Goal: Complete application form: Complete application form

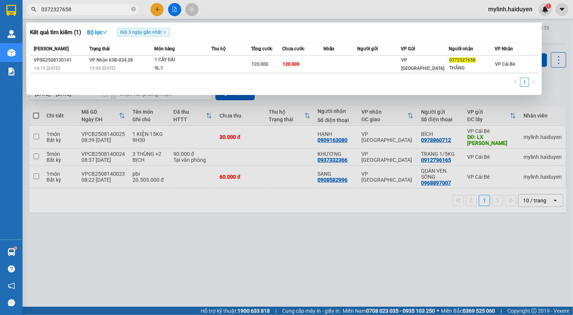
click at [155, 8] on div at bounding box center [286, 157] width 573 height 315
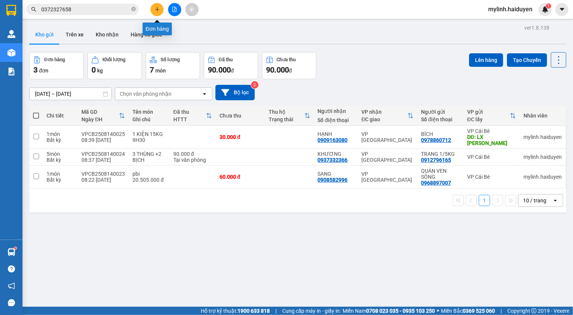
click at [156, 8] on icon "plus" at bounding box center [157, 9] width 5 height 5
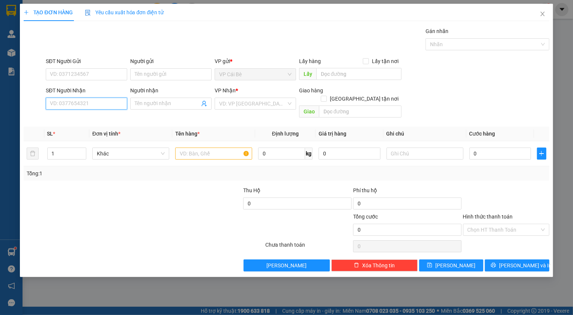
click at [95, 105] on input "SĐT Người Nhận" at bounding box center [86, 104] width 81 height 12
click at [99, 119] on div "0707343969 - luyện" at bounding box center [86, 119] width 72 height 8
type input "0707343969"
type input "luyện"
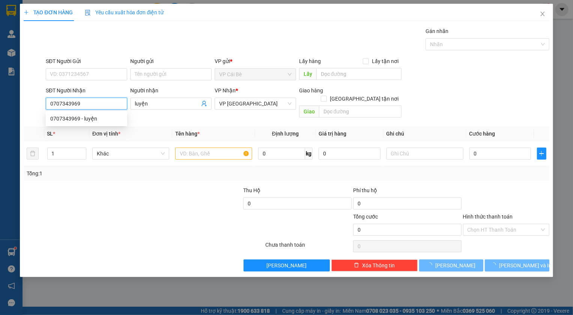
type input "40.000"
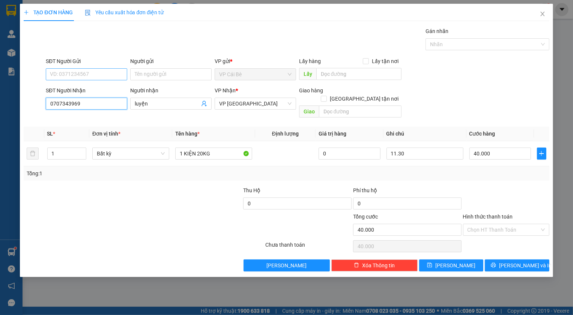
type input "0707343969"
click at [94, 70] on input "SĐT Người Gửi" at bounding box center [86, 74] width 81 height 12
click at [94, 92] on div "0349272628 - THẢO" at bounding box center [86, 89] width 72 height 8
type input "0349272628"
type input "THẢO"
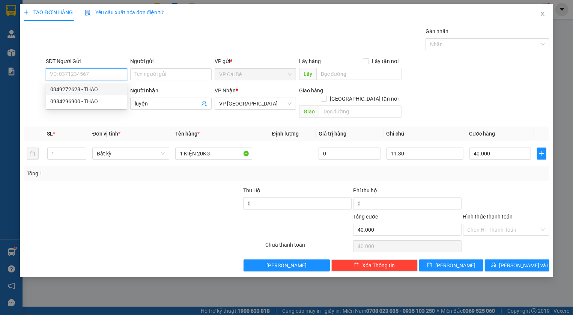
type input "BÀ TỒN"
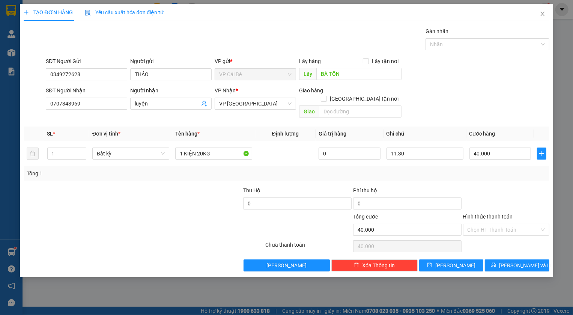
click at [103, 213] on div at bounding box center [100, 226] width 154 height 26
click at [196, 148] on input "1 KIỆN 20KG" at bounding box center [213, 154] width 77 height 12
click at [199, 148] on input "1 KIỆN 20KG" at bounding box center [213, 154] width 77 height 12
type input "1 KIỆN 10KG"
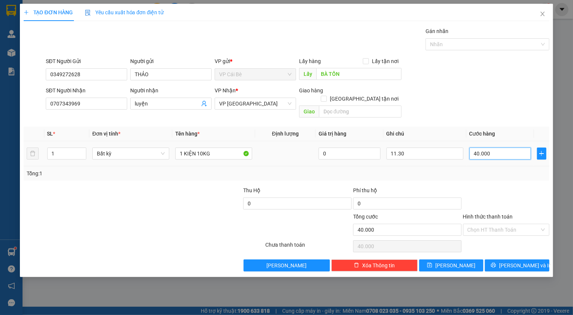
click at [501, 148] on input "40.000" at bounding box center [501, 154] width 62 height 12
type input "2"
type input "20"
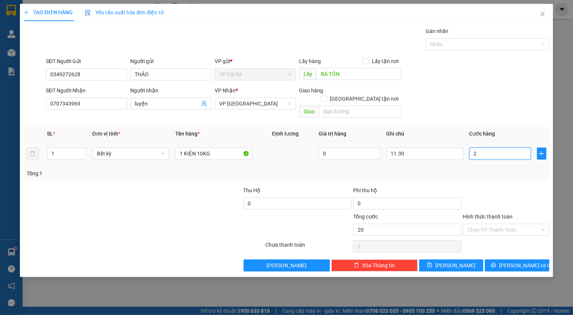
type input "20"
type input "20.000"
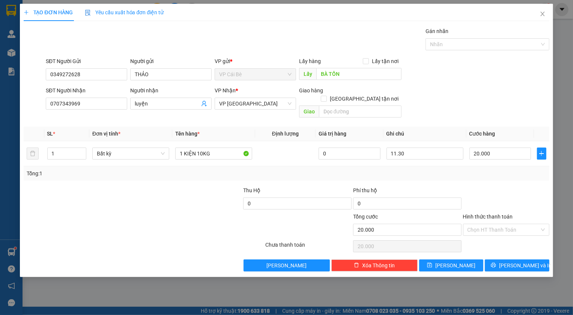
click at [490, 173] on div "Transit Pickup Surcharge Ids Transit Deliver Surcharge Ids Transit Deliver Surc…" at bounding box center [287, 149] width 526 height 244
click at [398, 148] on input "11.30" at bounding box center [425, 154] width 77 height 12
type input "11H30"
click at [481, 186] on div at bounding box center [507, 199] width 88 height 26
click at [460, 261] on span "[PERSON_NAME]" at bounding box center [456, 265] width 40 height 8
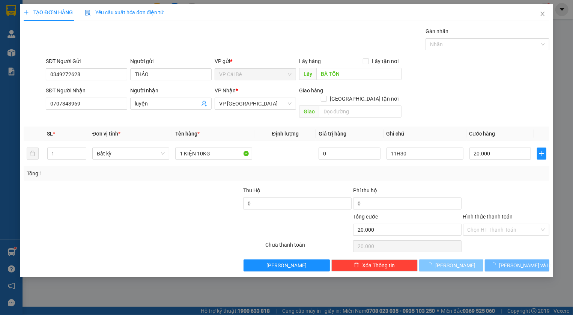
type input "0"
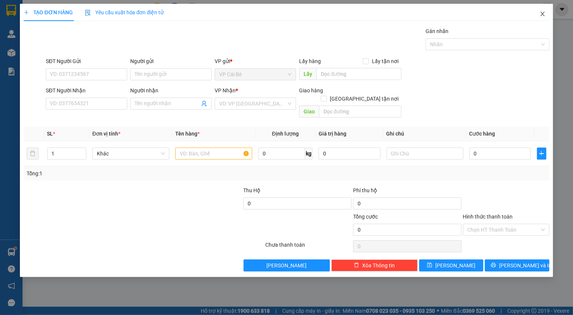
click at [543, 15] on icon "close" at bounding box center [543, 14] width 6 height 6
